Goal: Information Seeking & Learning: Check status

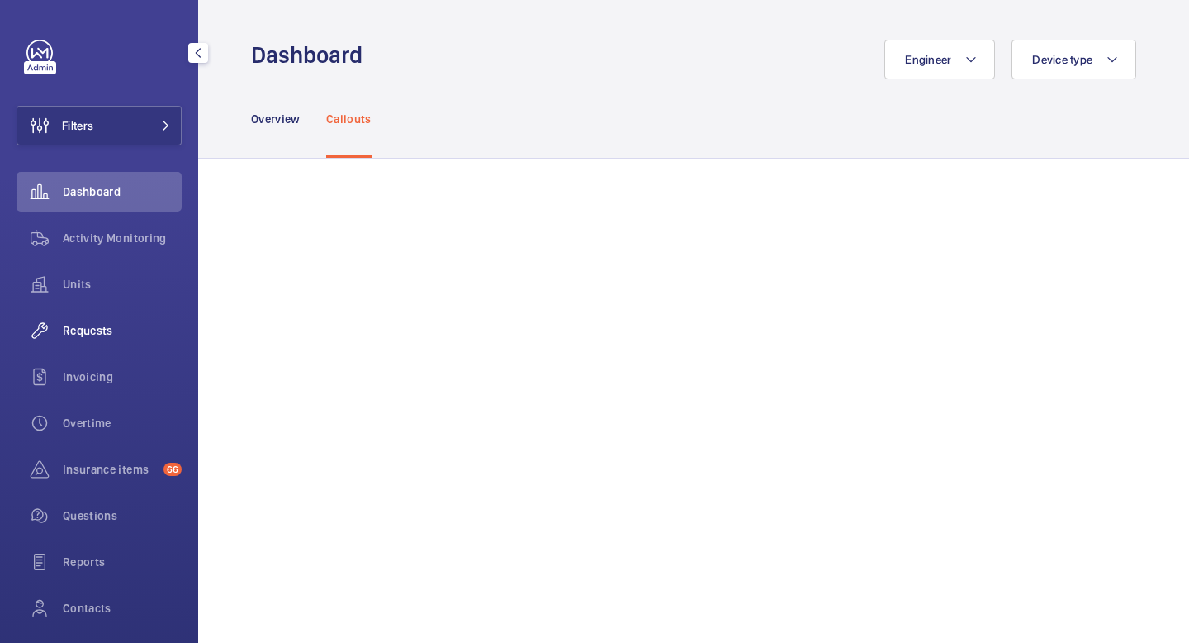
click at [93, 335] on span "Requests" at bounding box center [122, 330] width 119 height 17
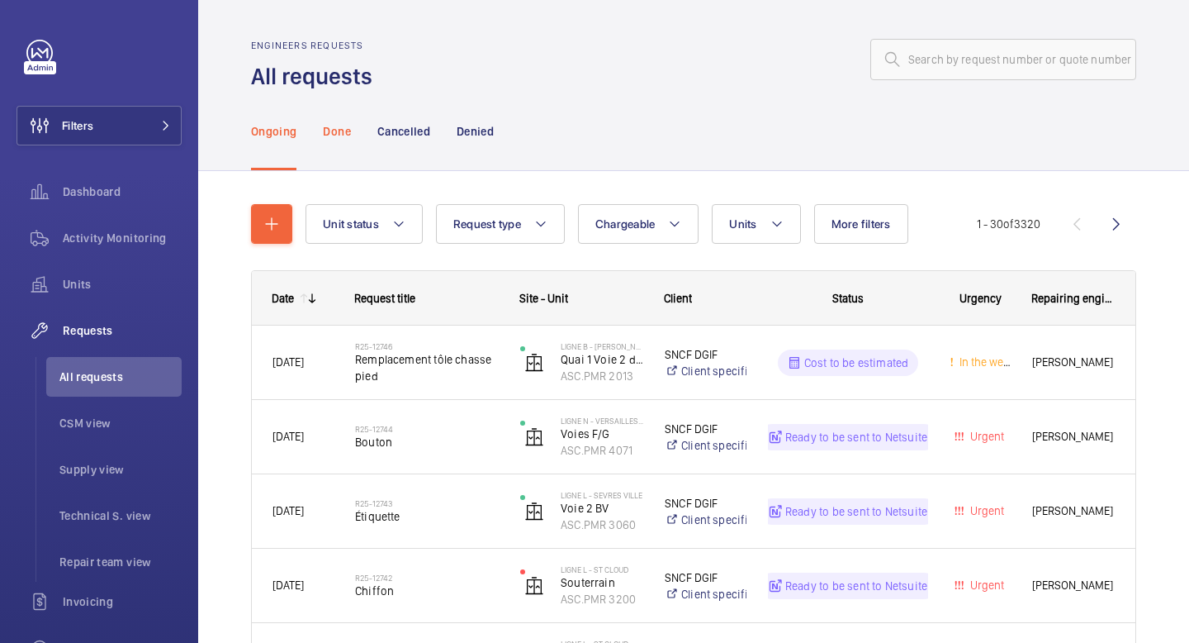
click at [336, 135] on p "Done" at bounding box center [336, 131] width 27 height 17
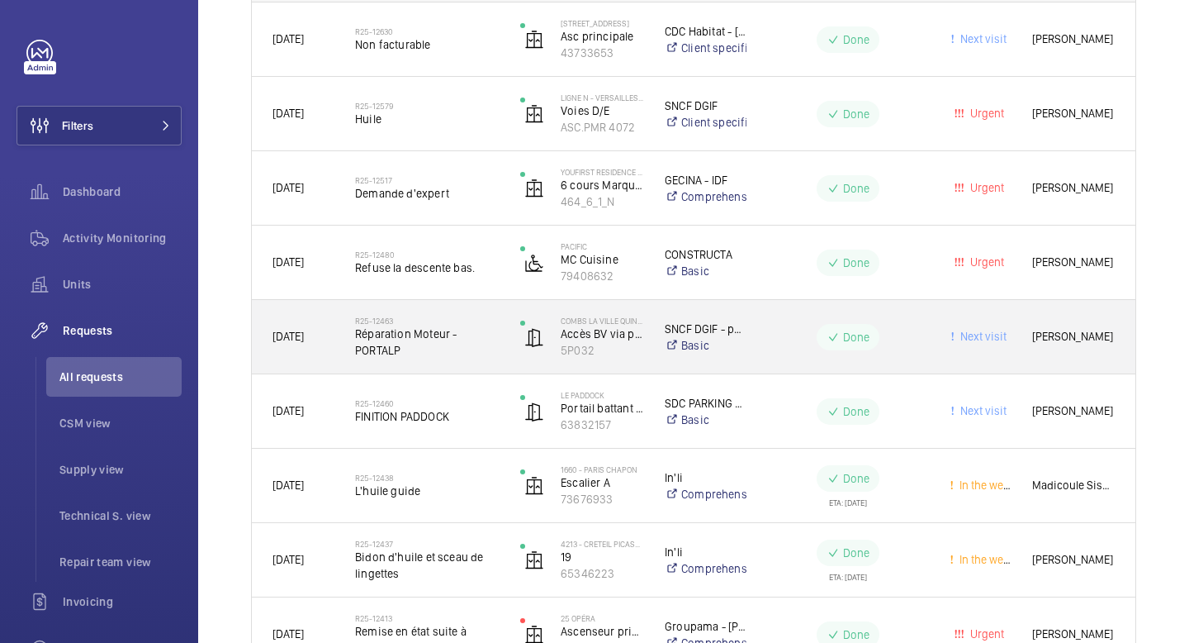
scroll to position [334, 0]
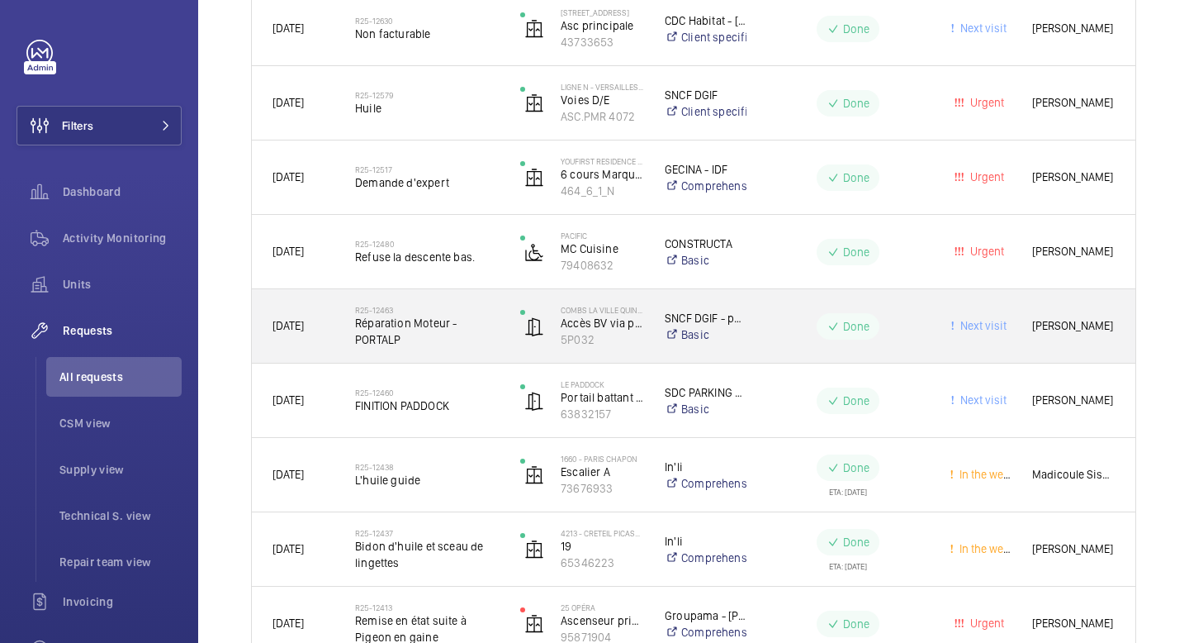
click at [434, 353] on div "R25-12463 Réparation Moteur - PORTALP" at bounding box center [417, 326] width 164 height 74
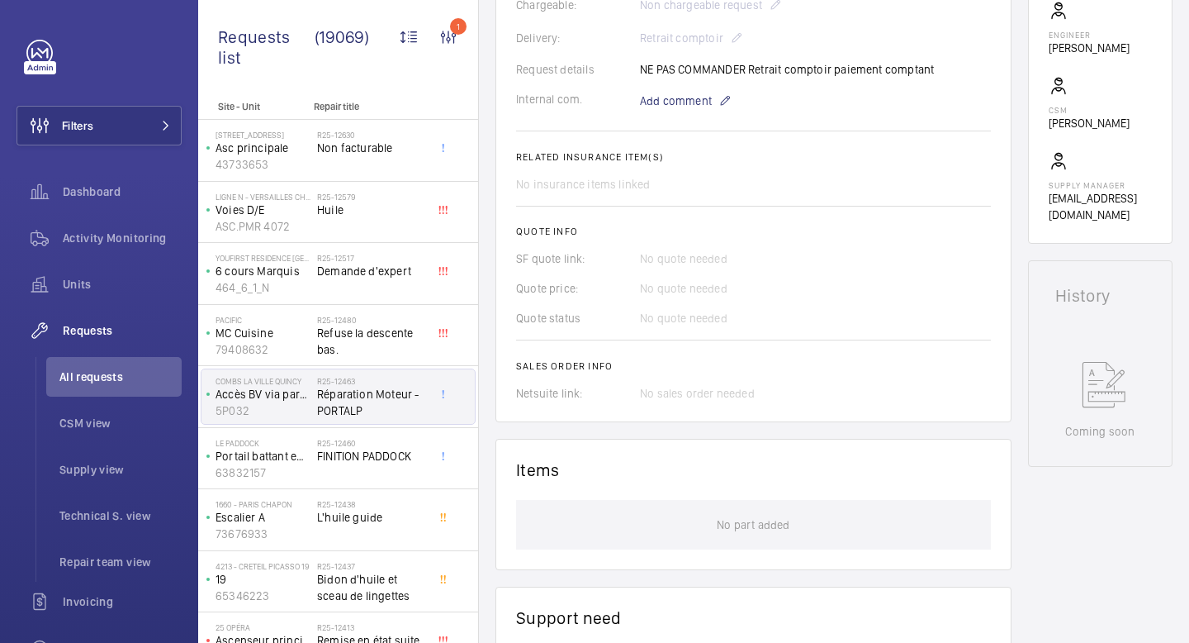
scroll to position [452, 0]
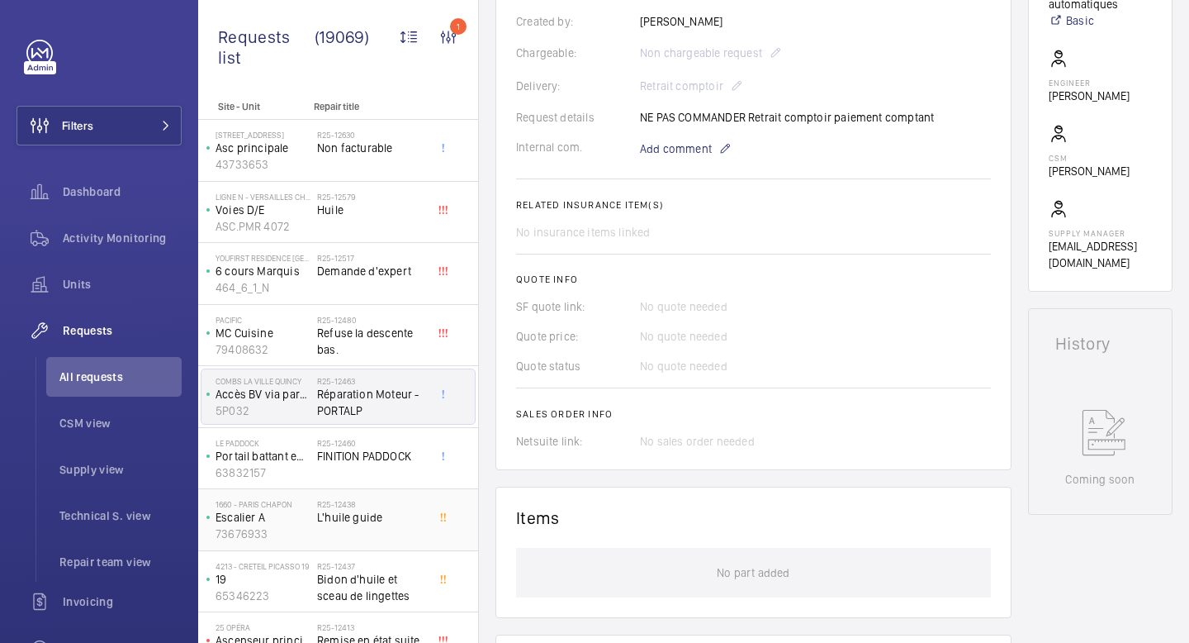
click at [325, 518] on span "L'huile guide" at bounding box center [371, 517] width 109 height 17
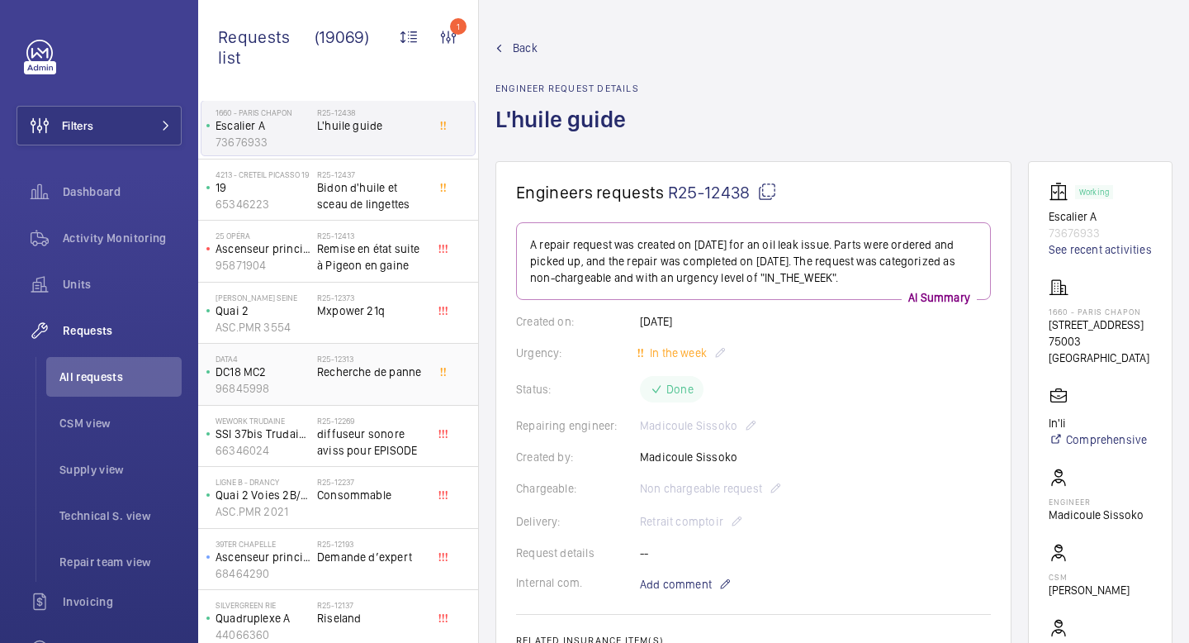
scroll to position [417, 0]
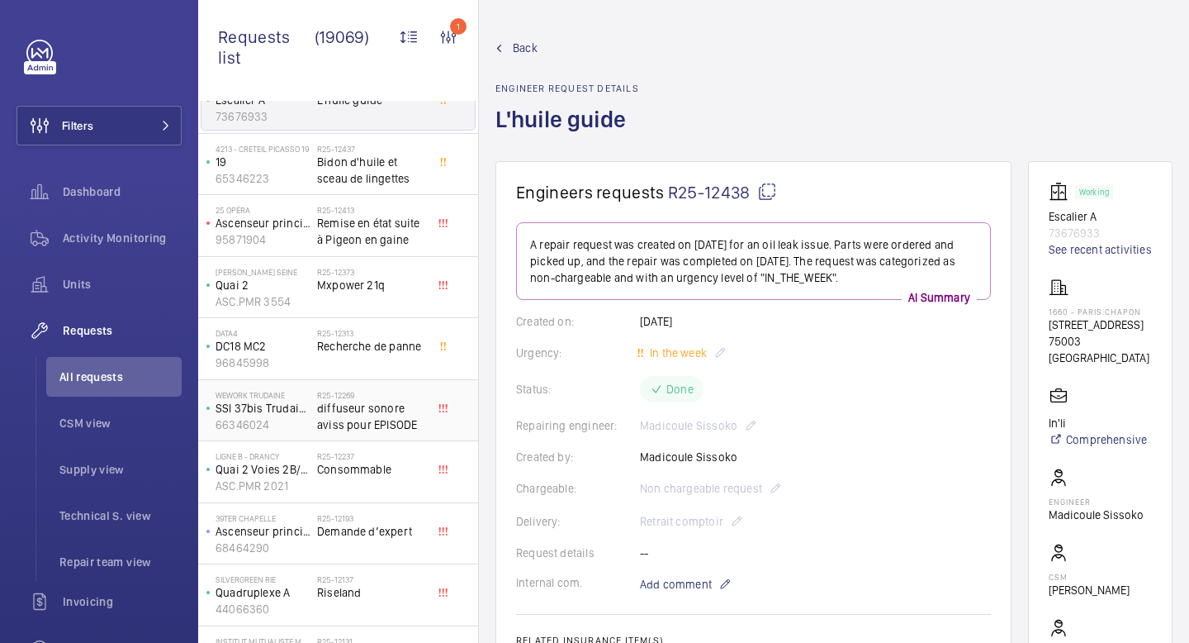
click at [362, 436] on div "R25-12269 diffuseur sonore aviss pour EPISODE" at bounding box center [371, 414] width 109 height 48
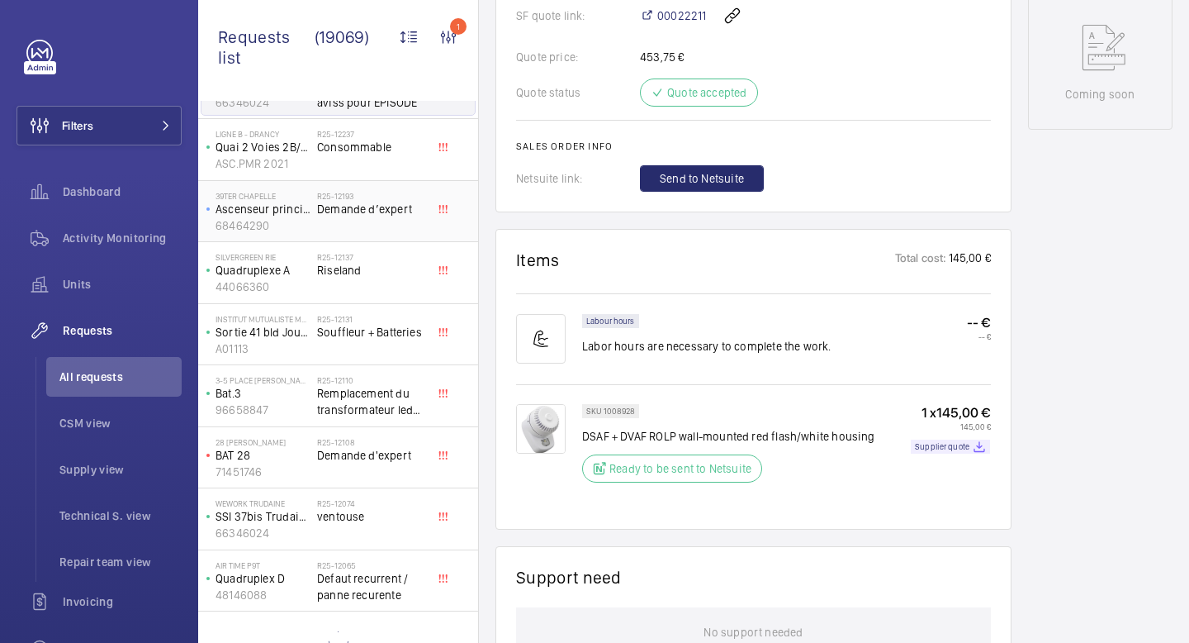
scroll to position [743, 0]
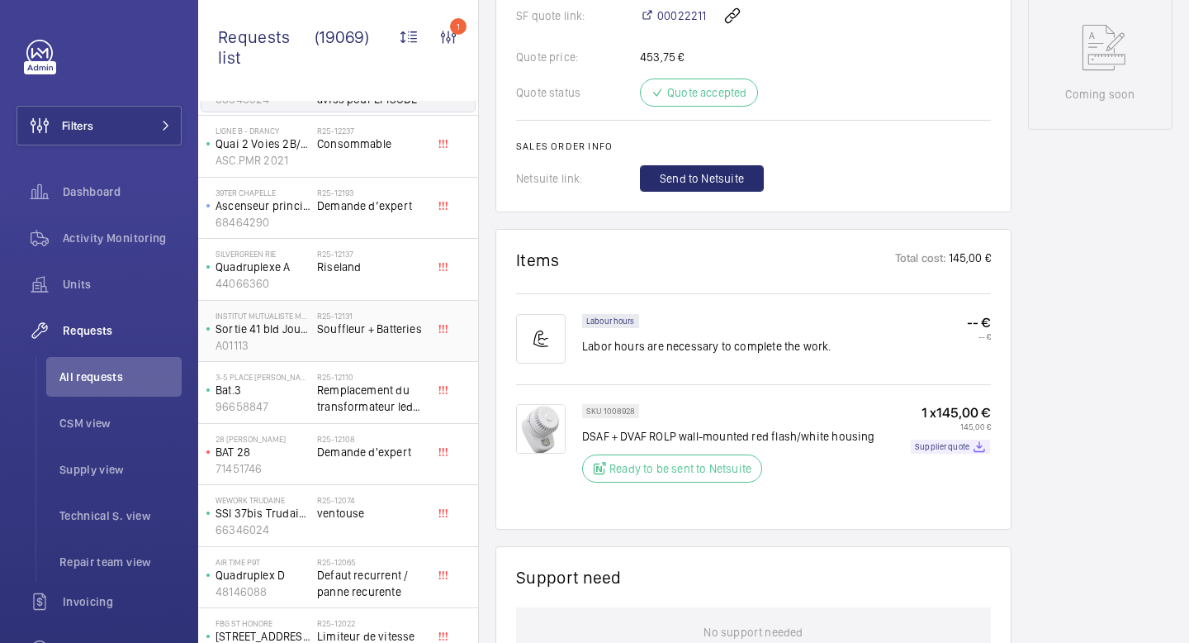
click at [380, 349] on div "R25-12131 Souffleur + Batteries" at bounding box center [371, 335] width 109 height 48
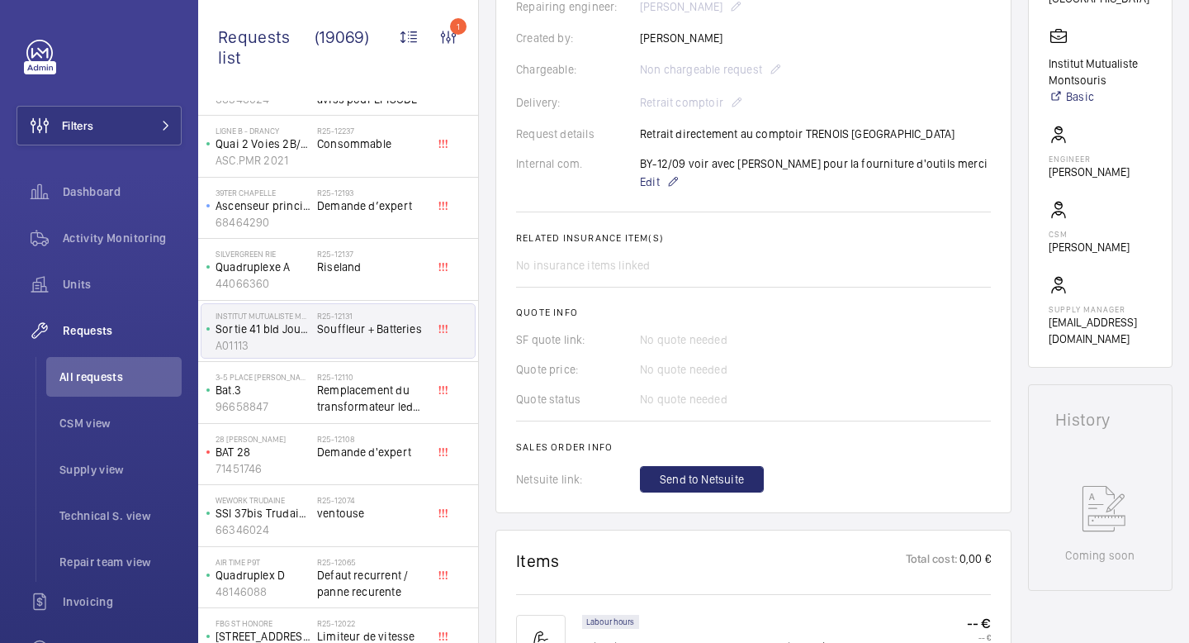
scroll to position [428, 0]
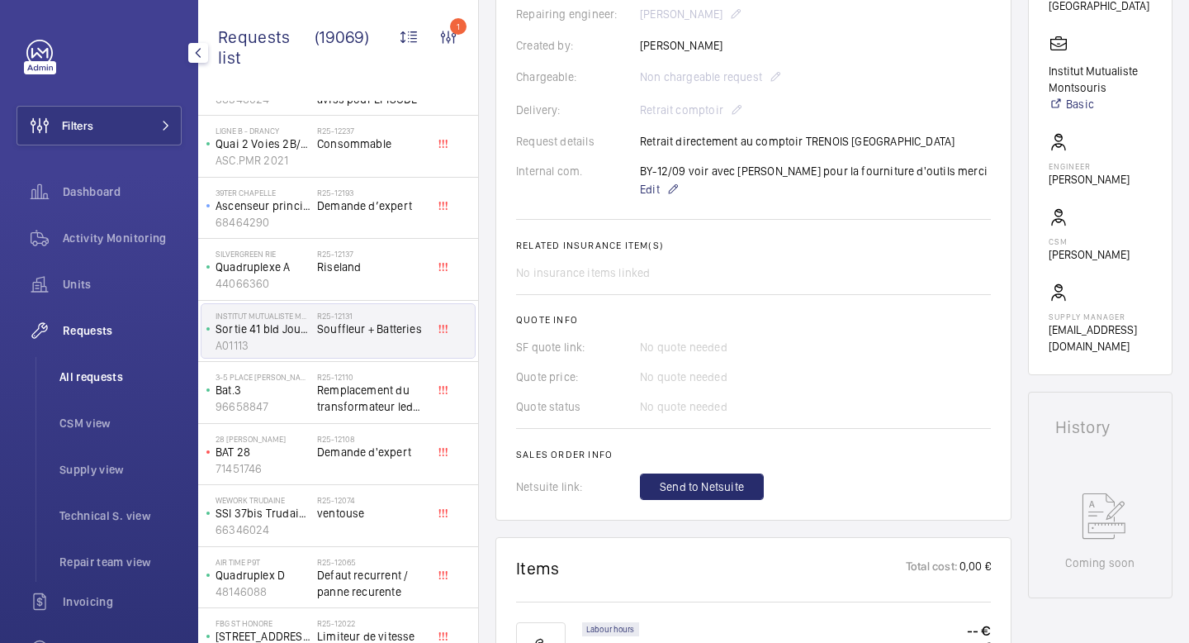
click at [126, 381] on span "All requests" at bounding box center [120, 376] width 122 height 17
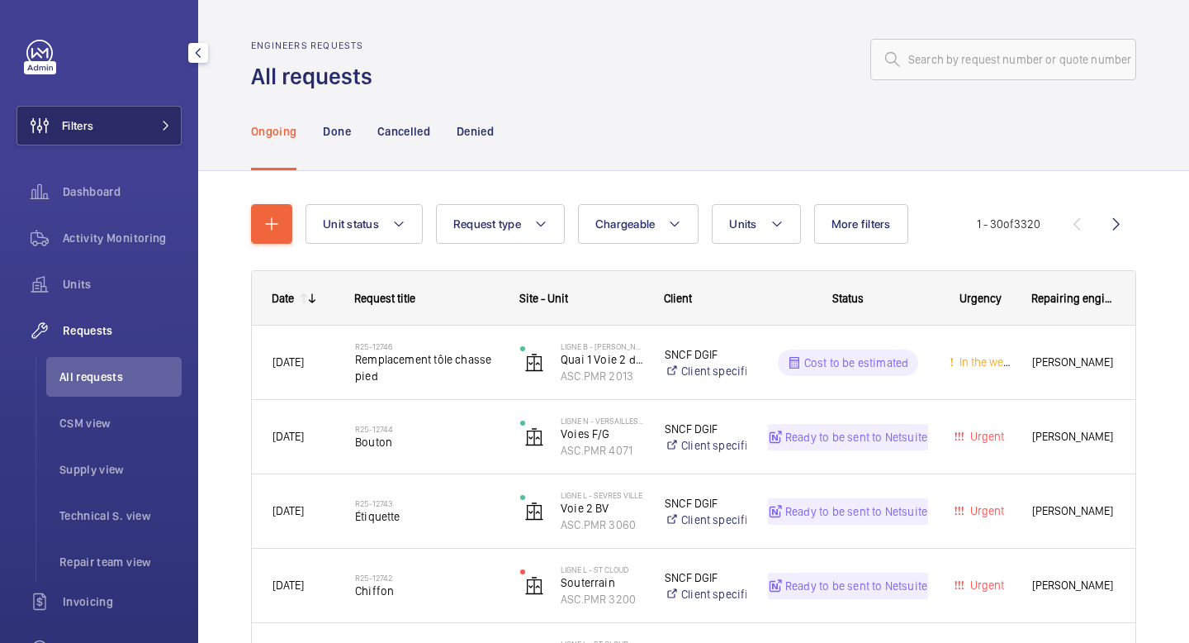
click at [144, 127] on button "Filters" at bounding box center [99, 126] width 165 height 40
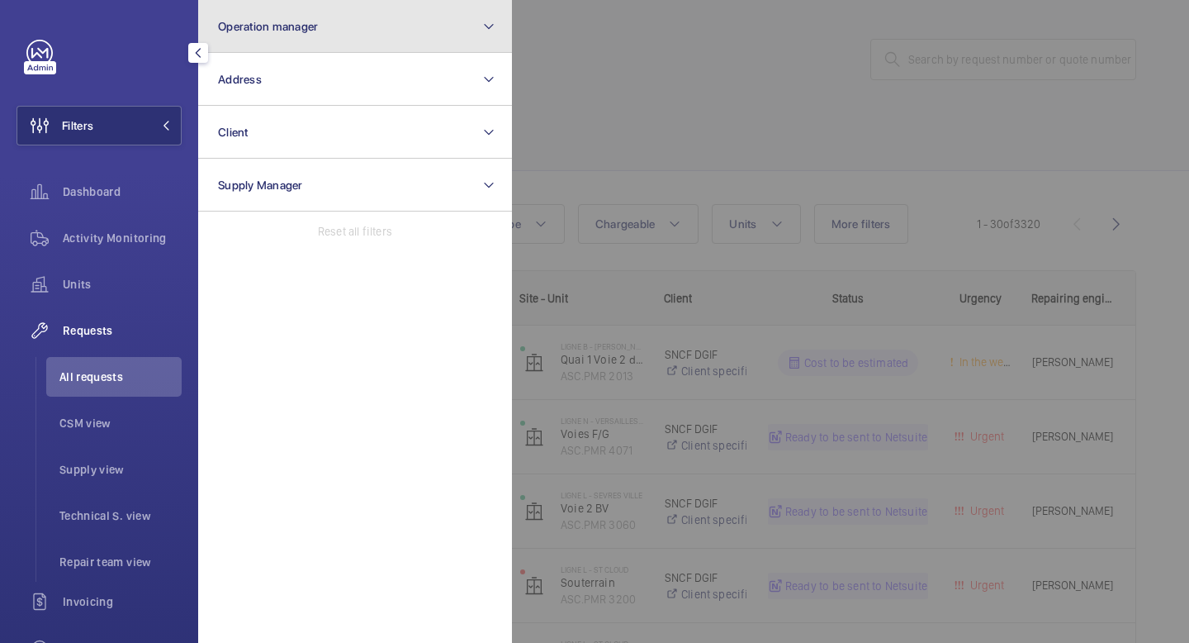
click at [295, 33] on button "Operation manager" at bounding box center [355, 26] width 314 height 53
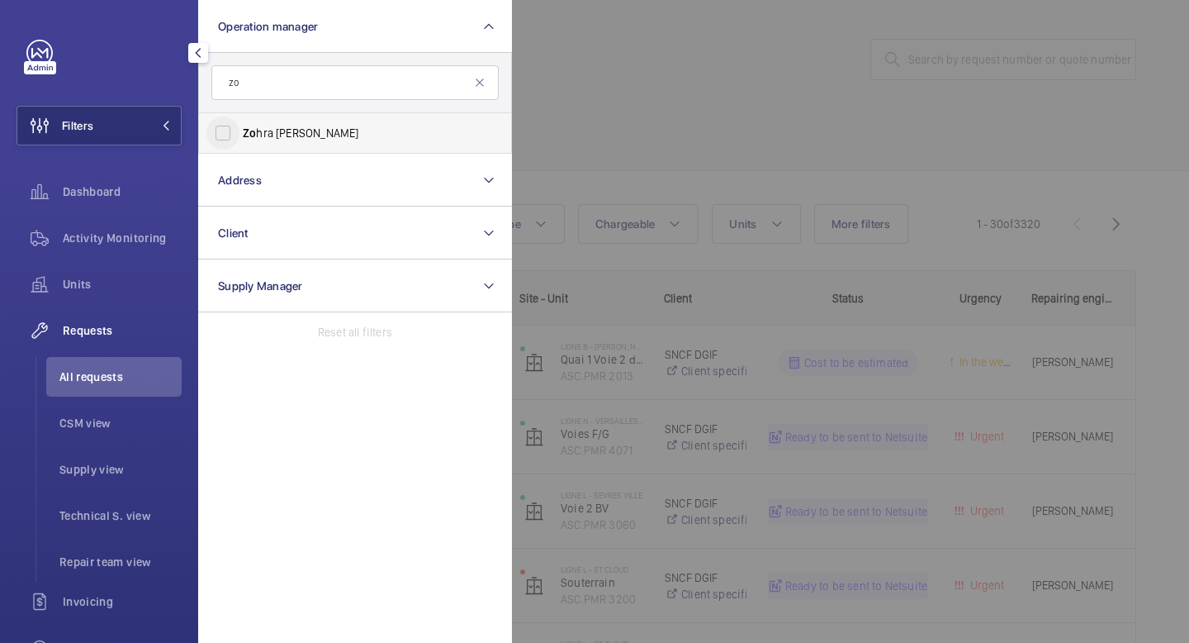
type input "zo"
click at [237, 135] on input "Zo hra [PERSON_NAME]" at bounding box center [223, 132] width 33 height 33
checkbox input "true"
click at [639, 97] on div at bounding box center [1106, 321] width 1189 height 643
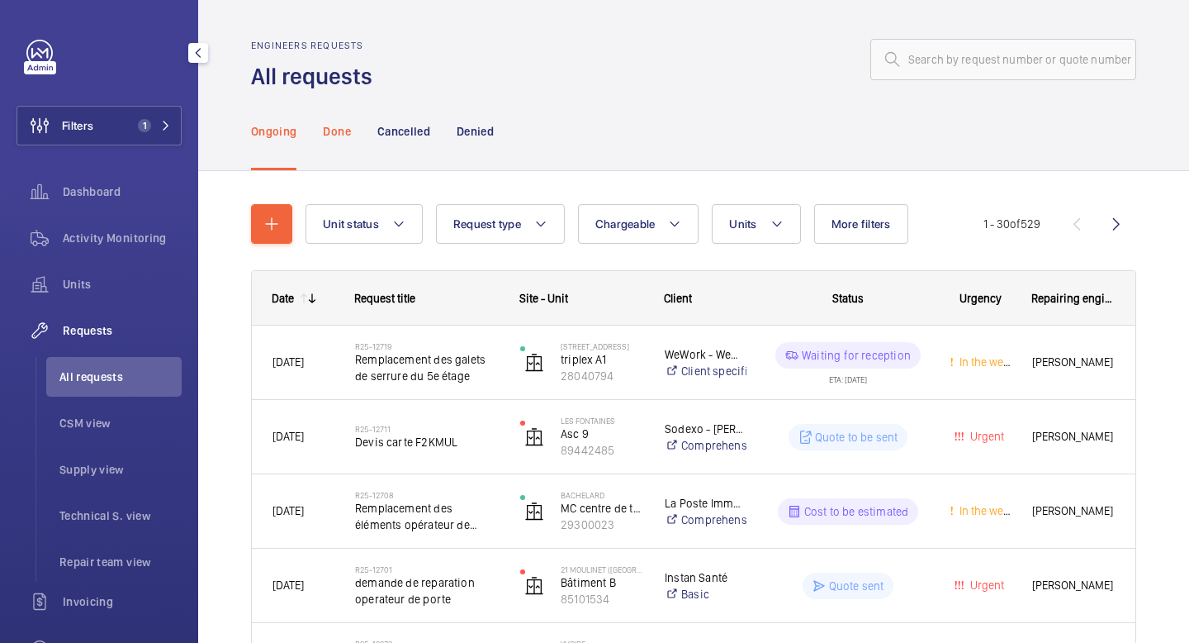
click at [344, 132] on p "Done" at bounding box center [336, 131] width 27 height 17
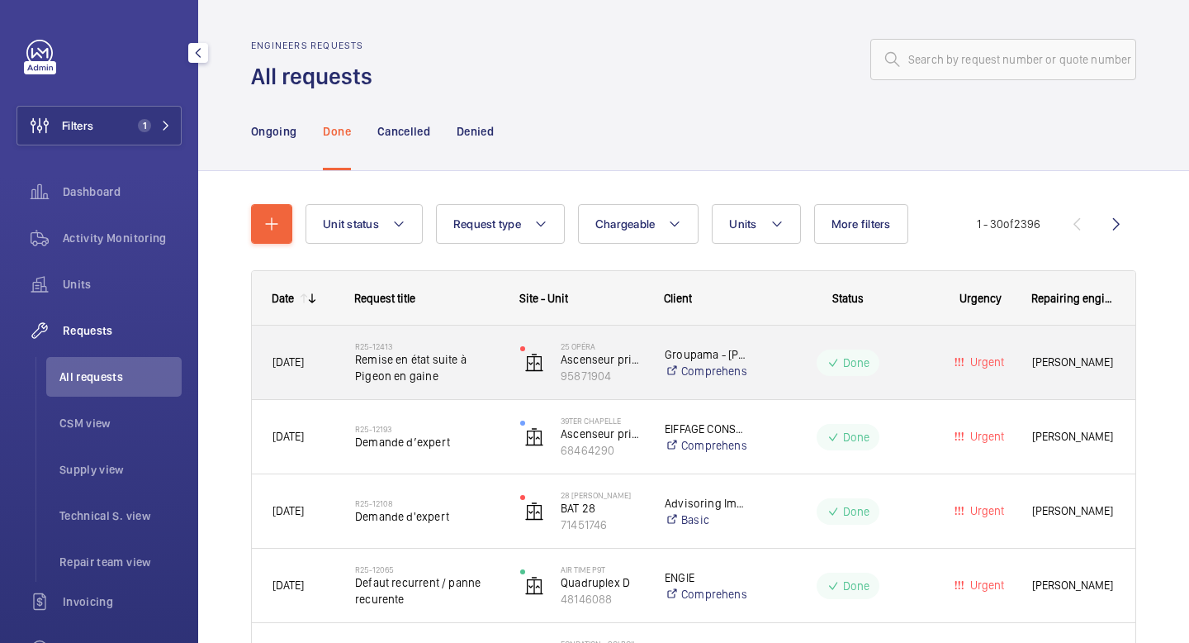
click at [397, 387] on div "R25-12413 Remise en état suite à Pigeon en gaine" at bounding box center [417, 362] width 164 height 74
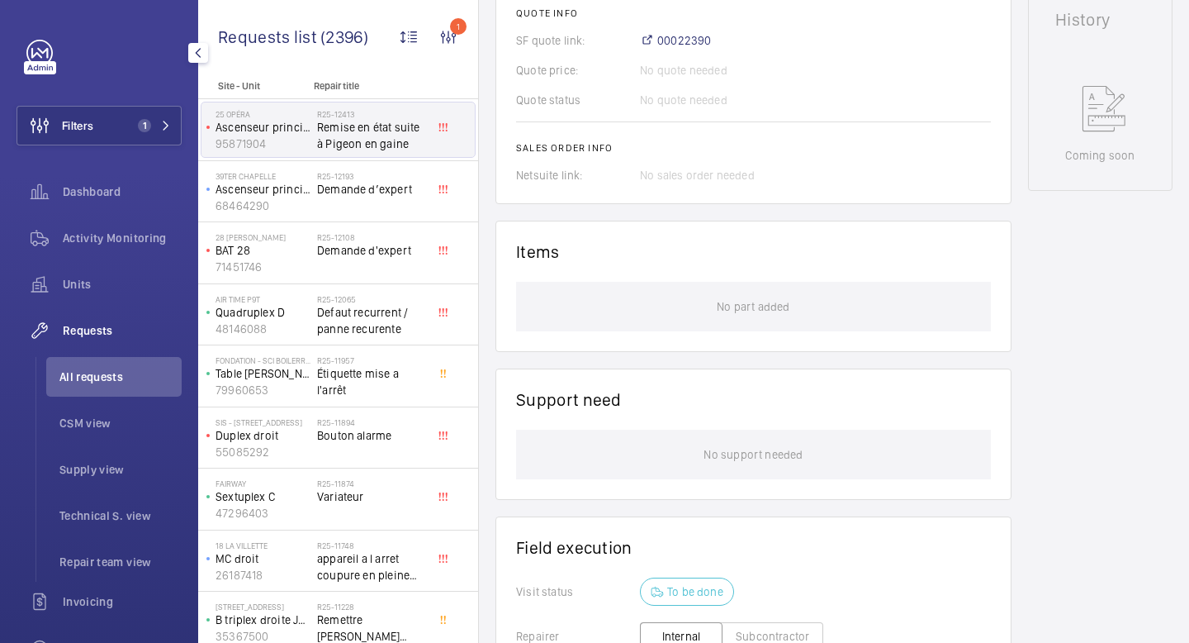
scroll to position [745, 0]
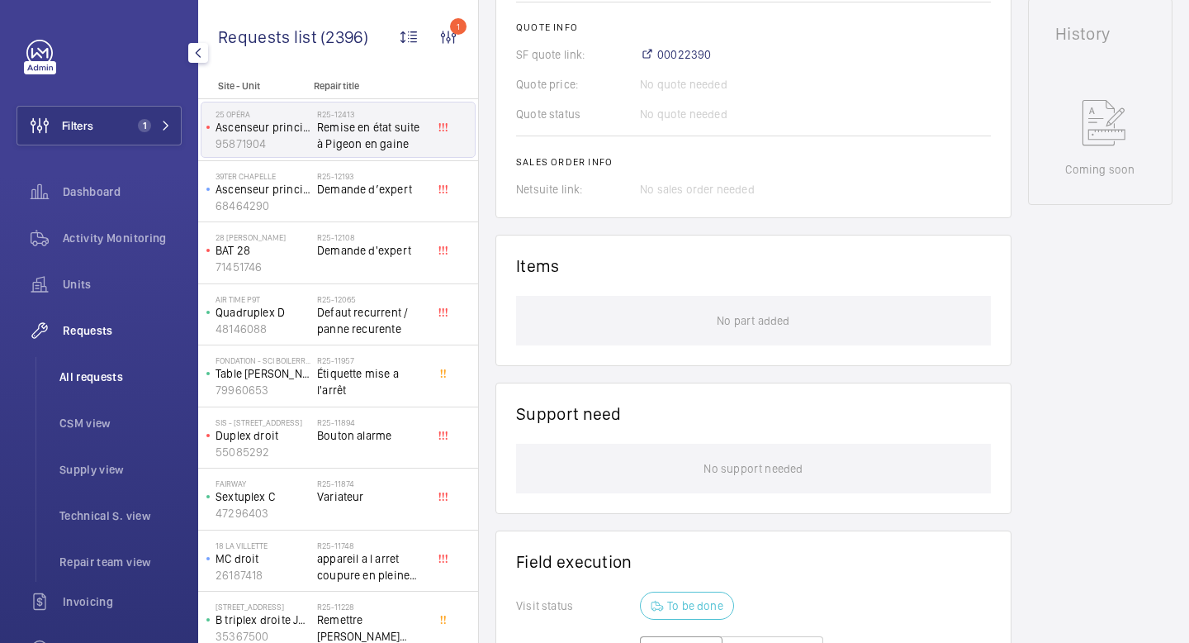
click at [106, 385] on li "All requests" at bounding box center [113, 377] width 135 height 40
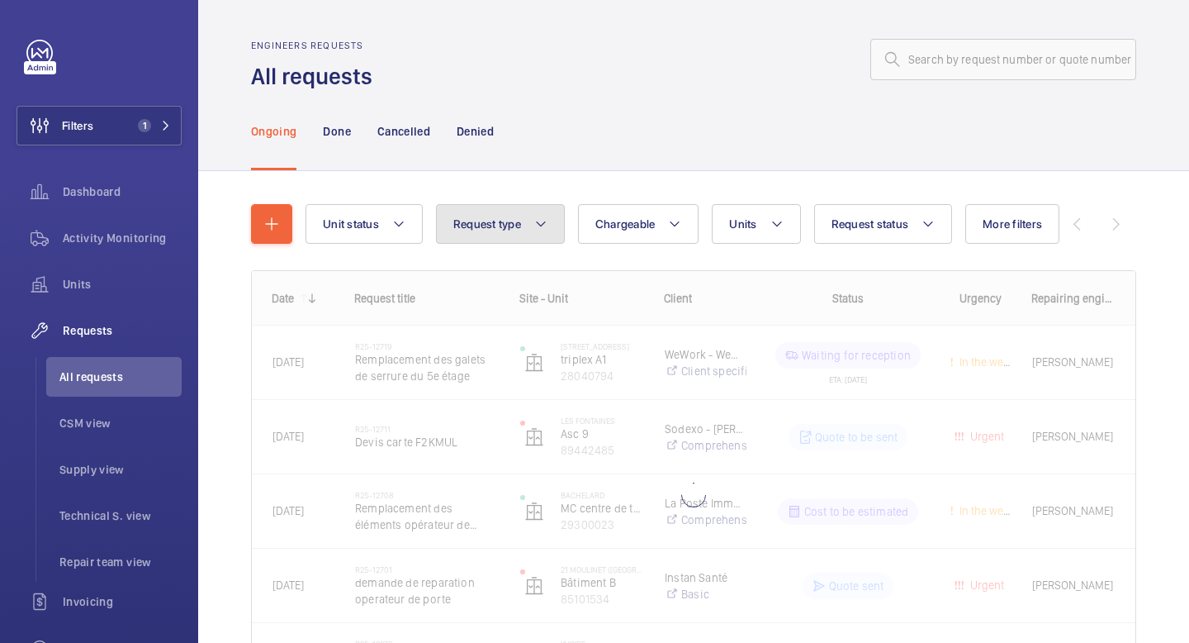
click at [504, 233] on button "Request type" at bounding box center [500, 224] width 129 height 40
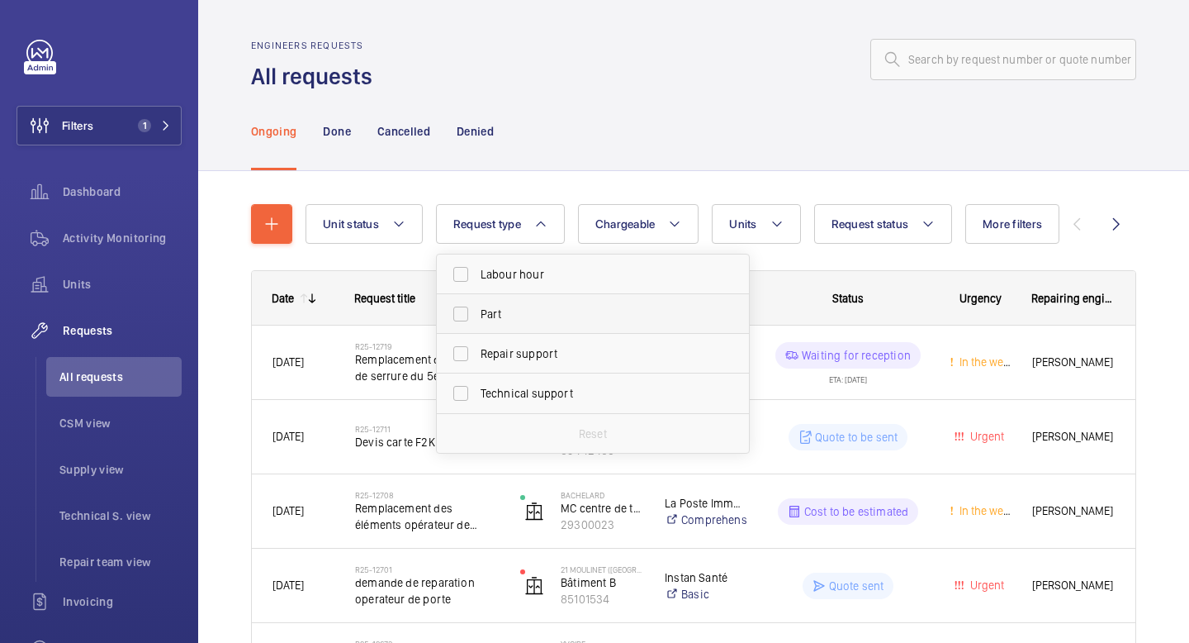
click at [509, 316] on span "Part" at bounding box center [594, 314] width 227 height 17
click at [477, 316] on input "Part" at bounding box center [460, 313] width 33 height 33
checkbox input "true"
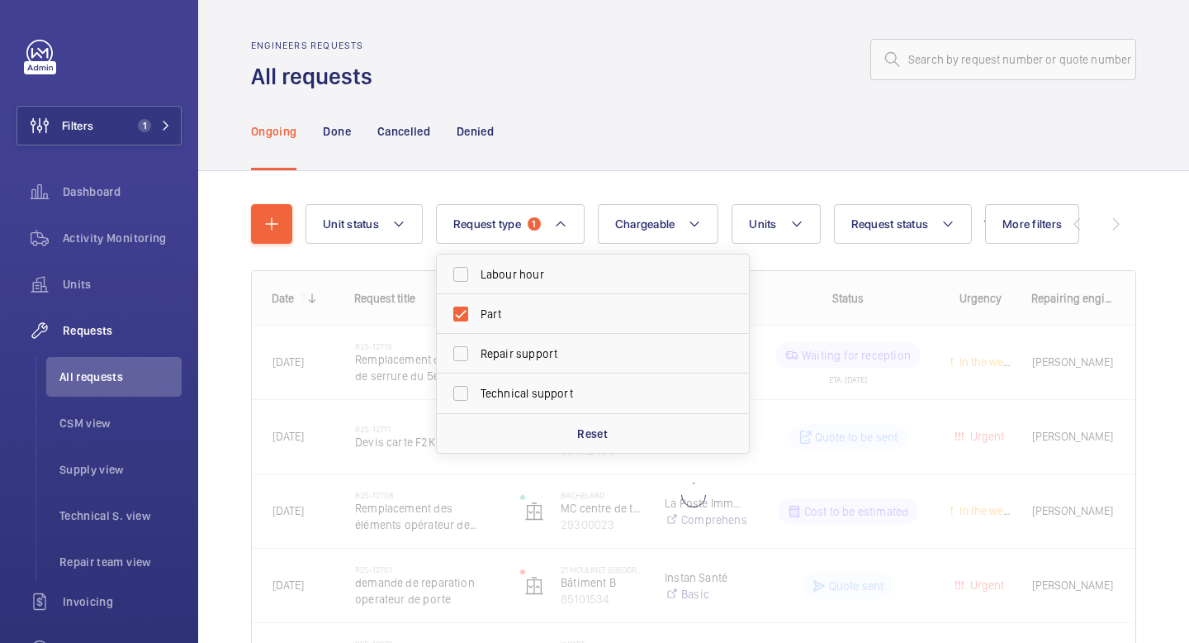
click at [631, 170] on div "Ongoing Done Cancelled Denied" at bounding box center [693, 131] width 885 height 78
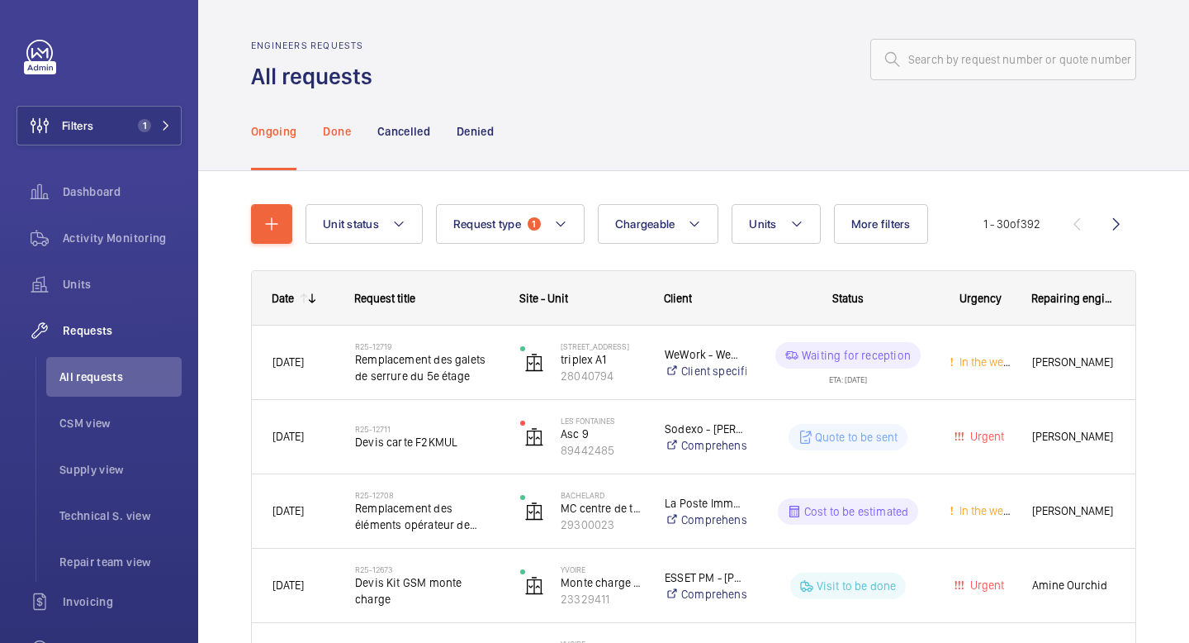
click at [339, 134] on p "Done" at bounding box center [336, 131] width 27 height 17
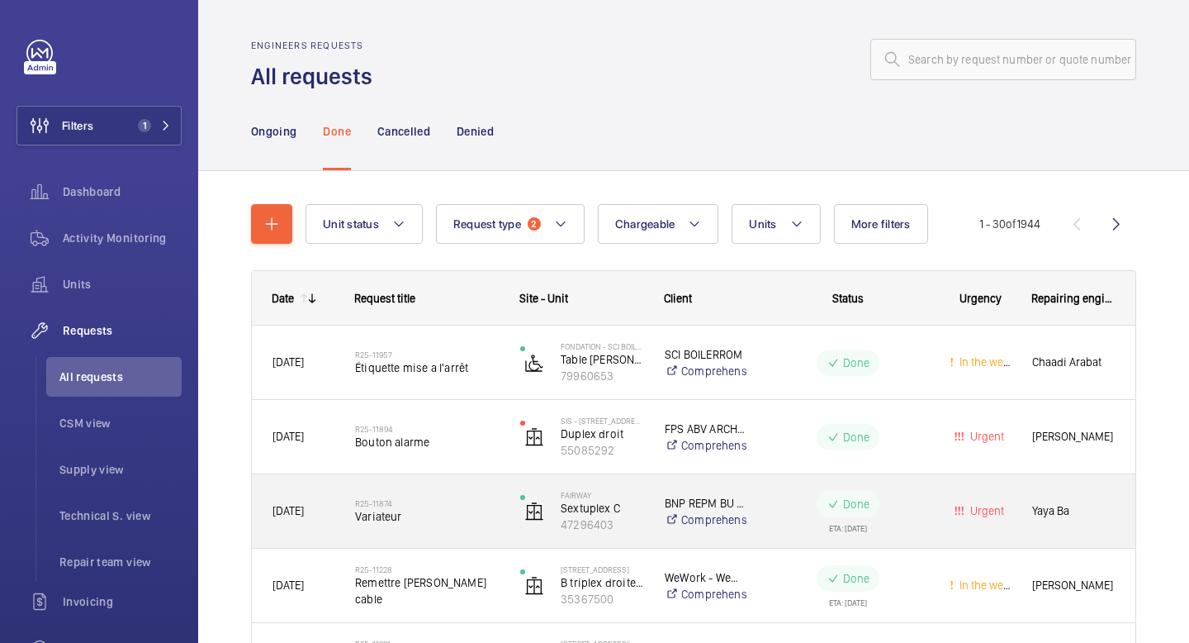
click at [404, 499] on h2 "R25-11874" at bounding box center [427, 503] width 144 height 10
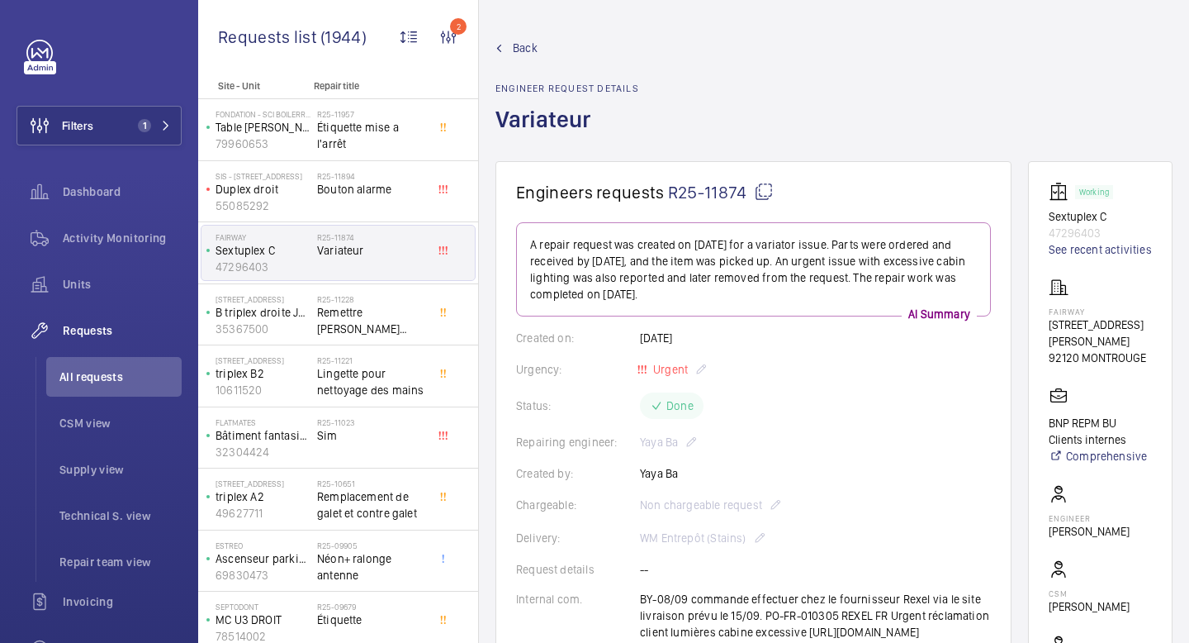
click at [757, 192] on mat-icon at bounding box center [764, 192] width 20 height 20
